Goal: Find contact information: Find contact information

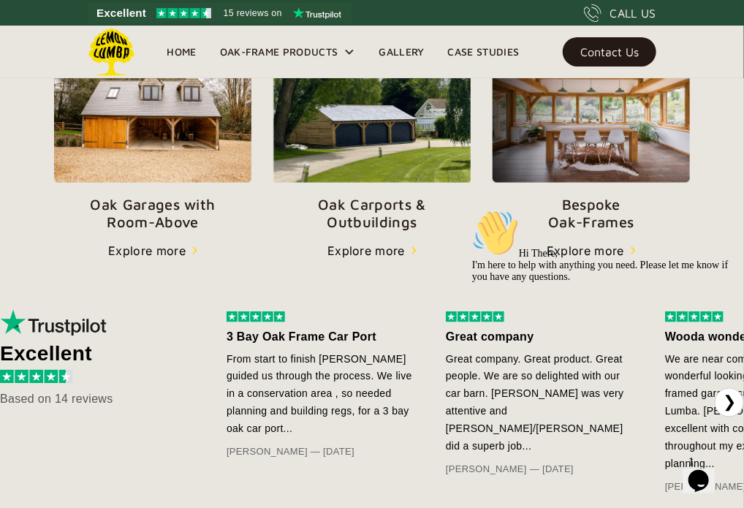
scroll to position [563, 0]
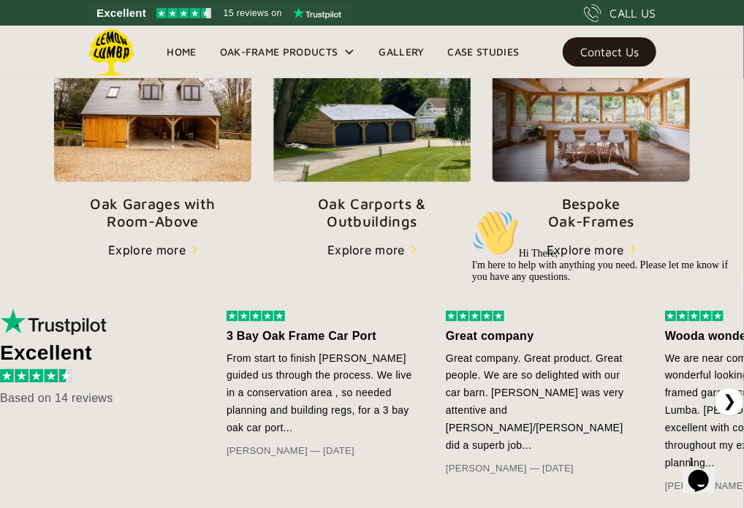
click at [472, 209] on icon "Chat attention grabber" at bounding box center [472, 209] width 0 height 0
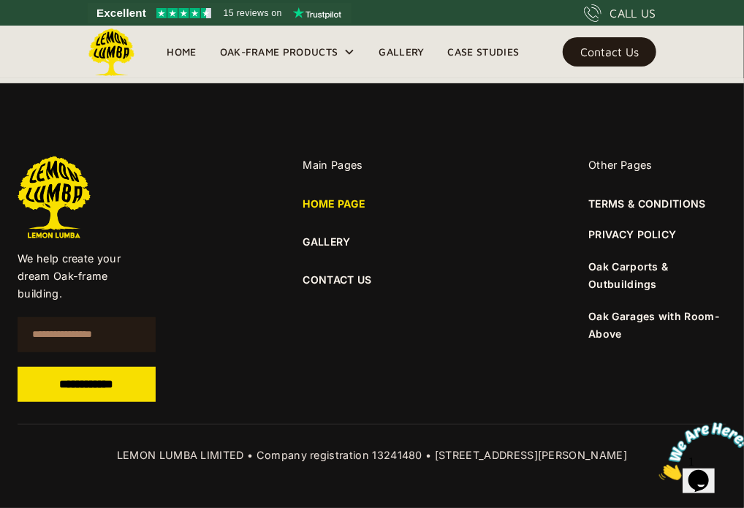
scroll to position [5748, 0]
click at [344, 278] on link "CONTACT US" at bounding box center [372, 280] width 138 height 16
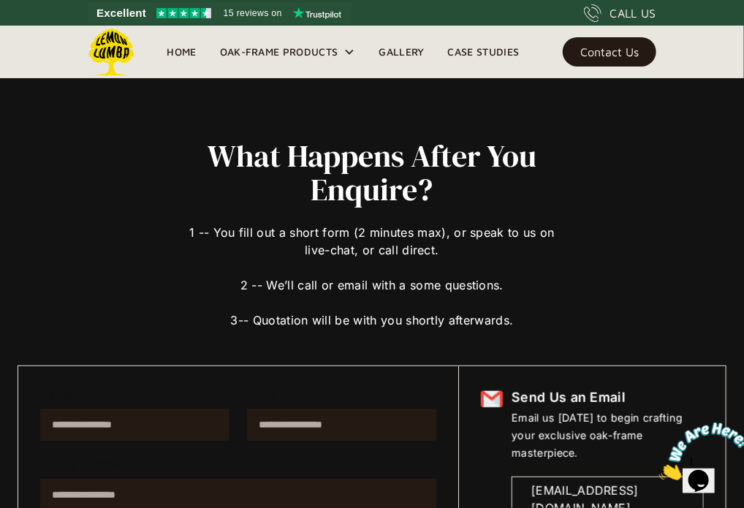
click at [184, 58] on link "Home" at bounding box center [181, 52] width 53 height 22
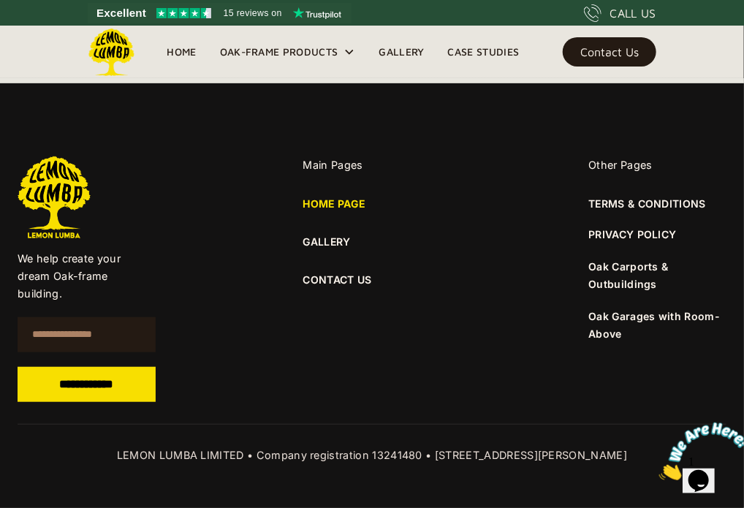
scroll to position [5748, 0]
click at [336, 282] on link "CONTACT US" at bounding box center [372, 280] width 138 height 16
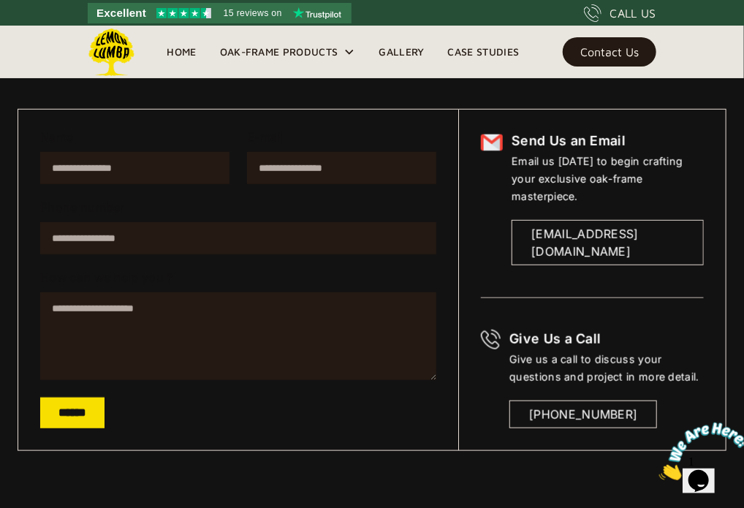
scroll to position [256, 0]
